Goal: Task Accomplishment & Management: Complete application form

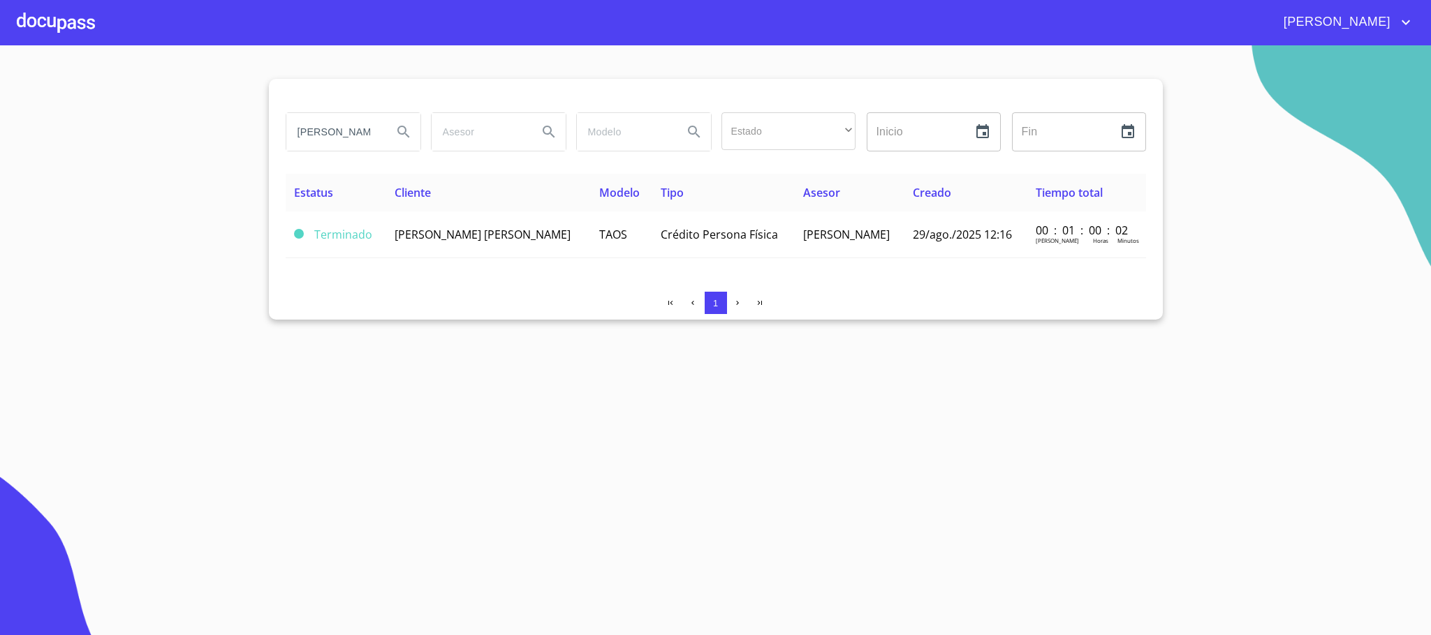
drag, startPoint x: 382, startPoint y: 128, endPoint x: 0, endPoint y: 135, distance: 382.0
click at [0, 135] on section "[PERSON_NAME] Estado ​ ​ Inicio ​ Fin ​ Estatus Cliente Modelo Tipo Asesor Crea…" at bounding box center [715, 340] width 1431 height 590
click at [379, 142] on input "[PERSON_NAME]" at bounding box center [333, 132] width 95 height 38
type input "v"
type input "[PERSON_NAME]"
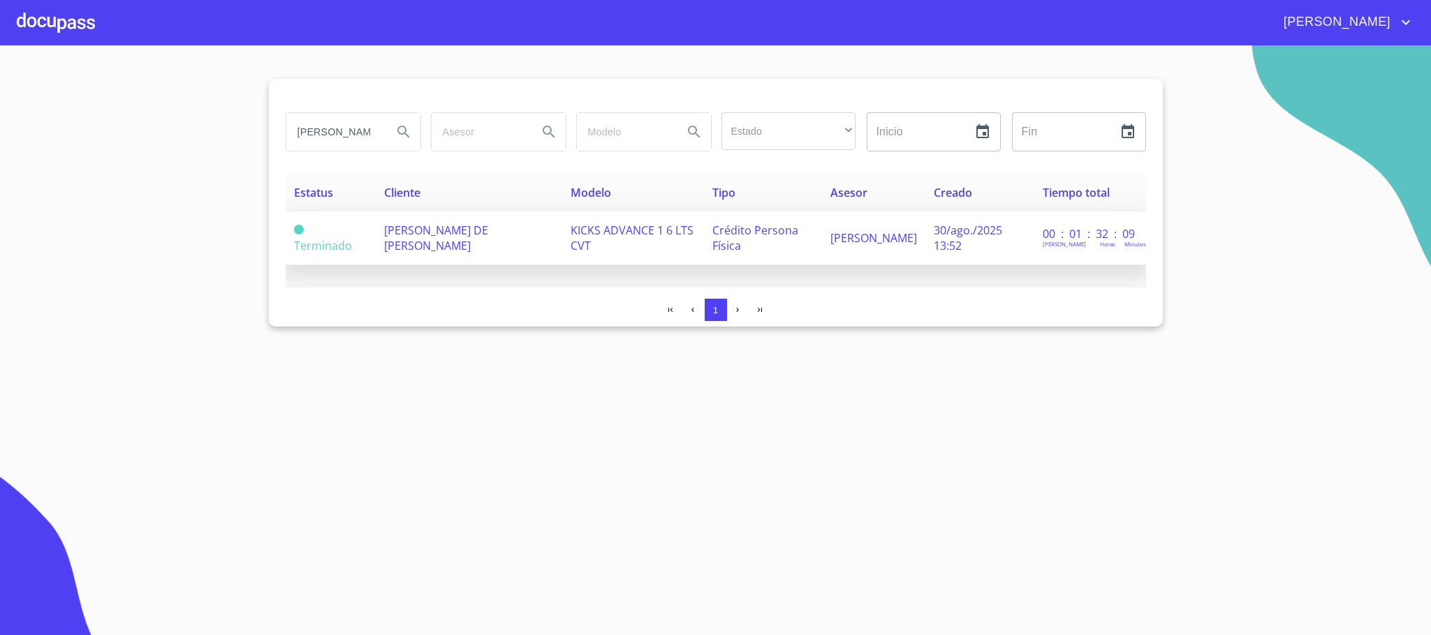
click at [482, 242] on td "[PERSON_NAME] DE [PERSON_NAME]" at bounding box center [469, 239] width 186 height 54
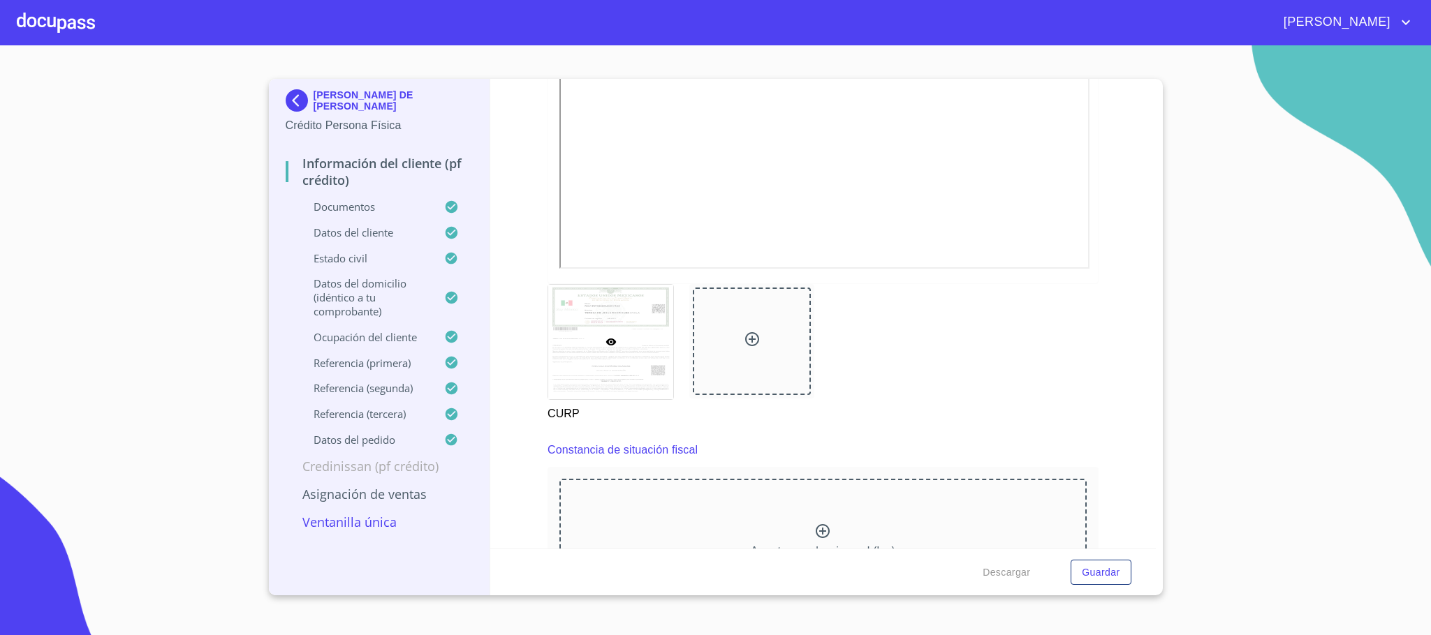
scroll to position [3980, 0]
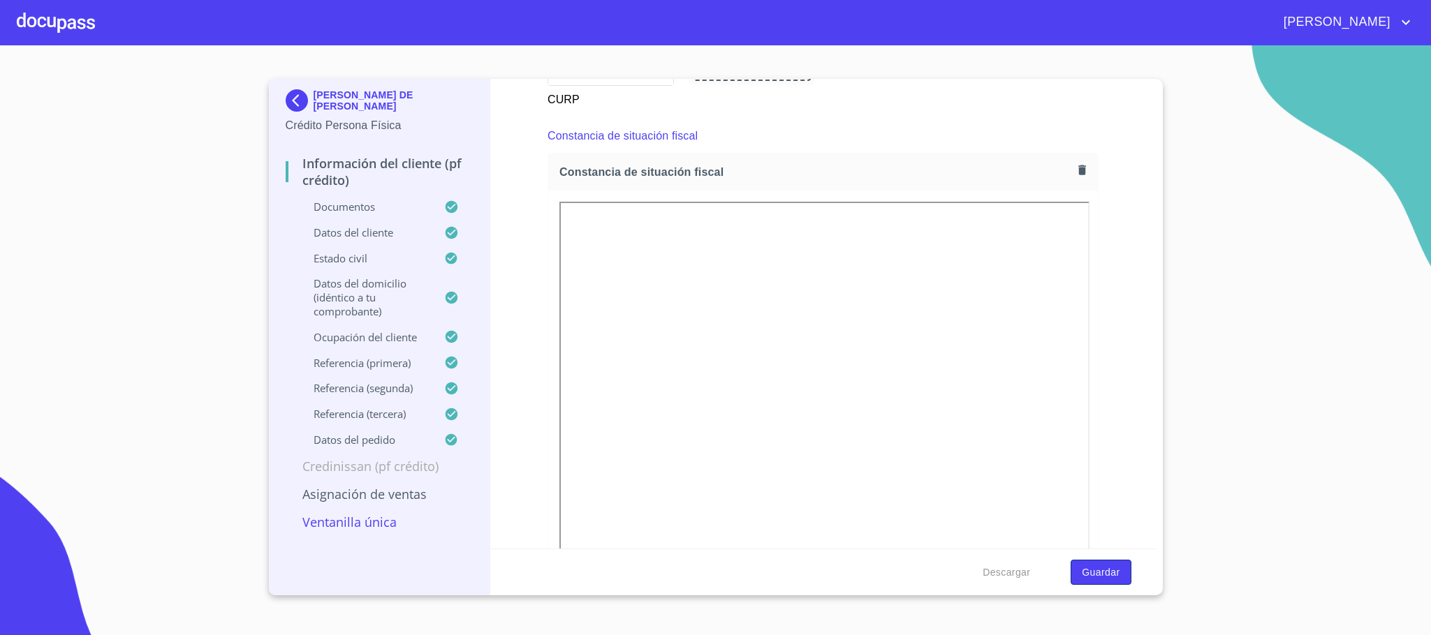
click at [1115, 573] on span "Guardar" at bounding box center [1101, 572] width 38 height 17
